Goal: Task Accomplishment & Management: Use online tool/utility

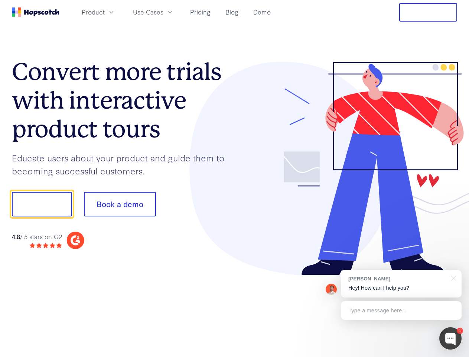
click at [235, 178] on div at bounding box center [346, 169] width 223 height 214
click at [105, 12] on span "Product" at bounding box center [93, 11] width 23 height 9
click at [164, 12] on span "Use Cases" at bounding box center [148, 11] width 30 height 9
click at [429, 12] on button "Free Trial" at bounding box center [429, 12] width 58 height 19
click at [42, 204] on button "Show me!" at bounding box center [42, 204] width 60 height 25
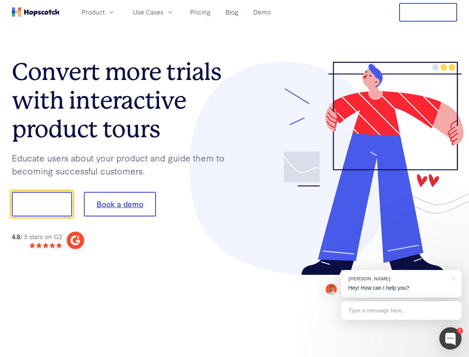
click at [120, 204] on button "Book a demo" at bounding box center [120, 204] width 72 height 25
click at [451, 338] on div at bounding box center [451, 338] width 22 height 22
click at [401, 284] on div "[PERSON_NAME] Hey! How can I help you?" at bounding box center [401, 284] width 121 height 28
click at [453, 277] on div at bounding box center [392, 203] width 139 height 248
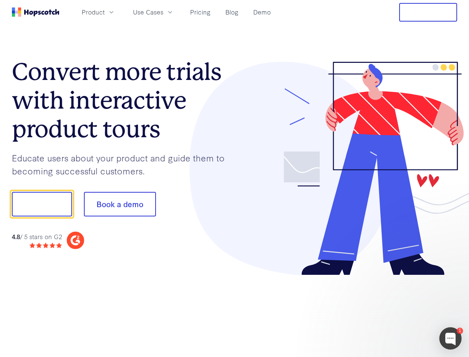
click at [401, 310] on div at bounding box center [392, 253] width 139 height 148
